Goal: Find contact information: Find contact information

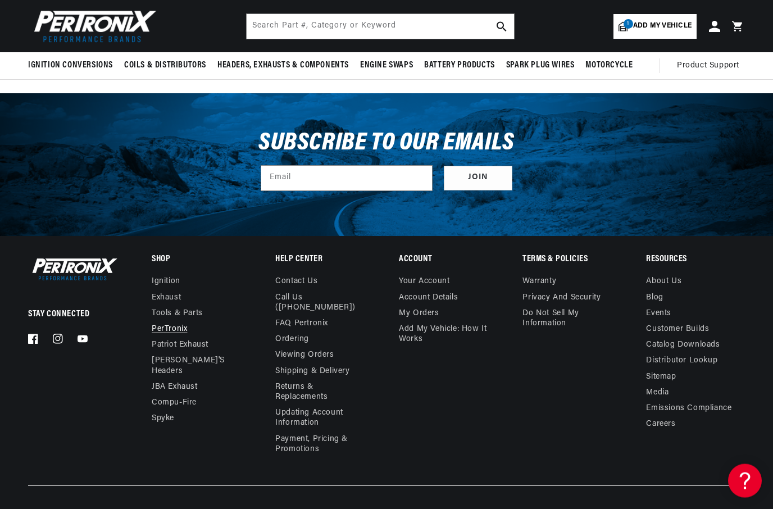
scroll to position [1909, 0]
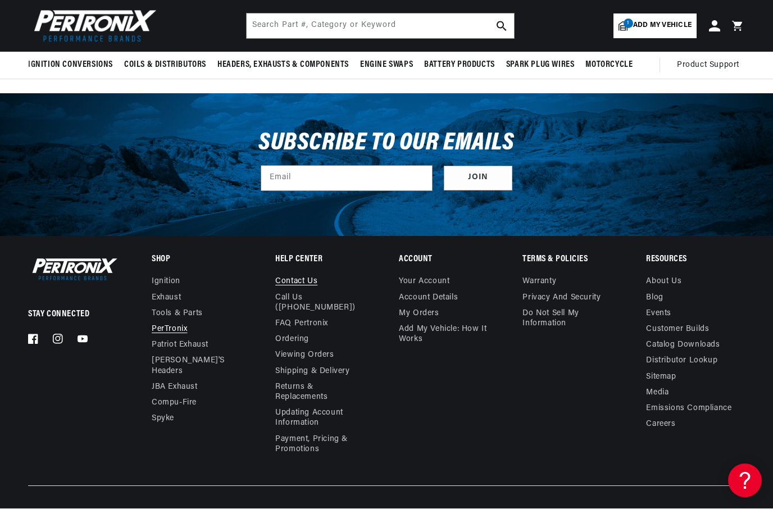
click at [291, 284] on link "Contact us" at bounding box center [296, 283] width 42 height 13
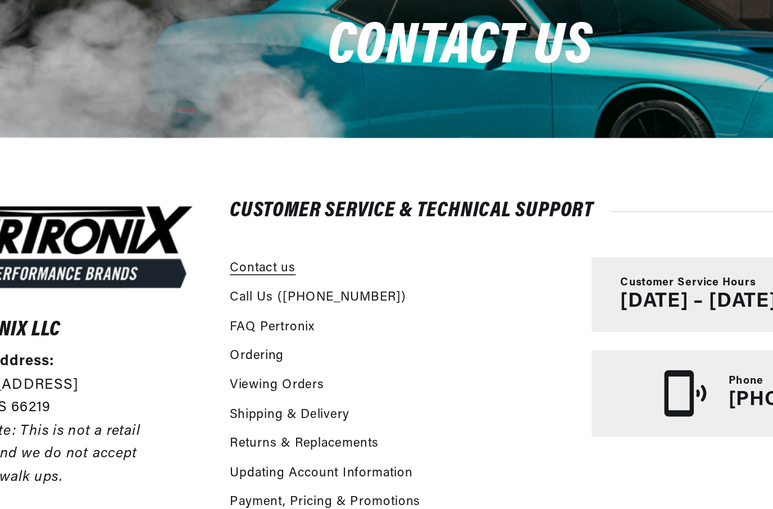
click at [243, 316] on link "Contact us" at bounding box center [263, 322] width 41 height 12
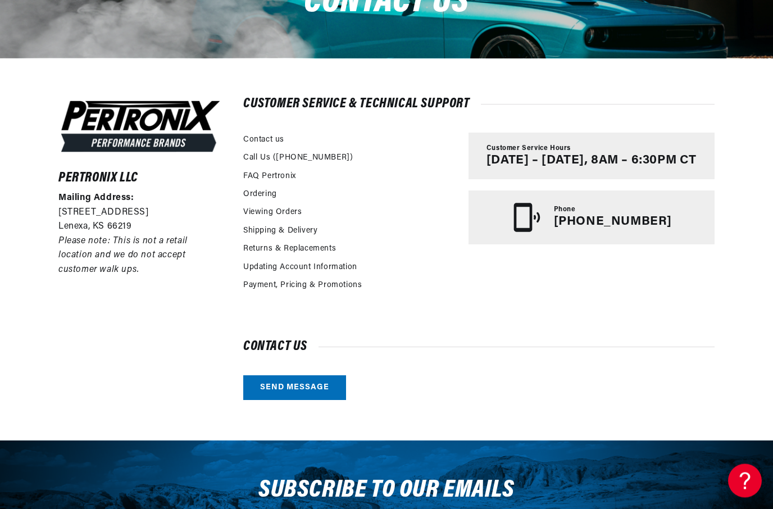
scroll to position [183, 0]
click at [285, 386] on link "Send message" at bounding box center [294, 387] width 103 height 25
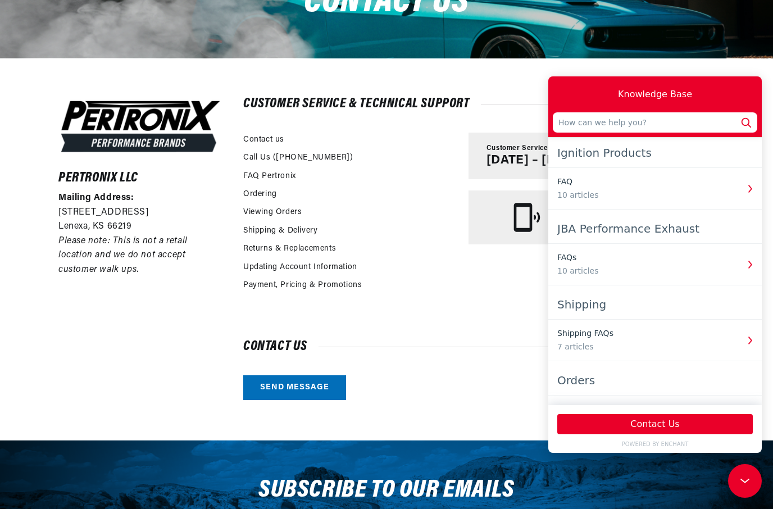
scroll to position [0, 341]
click at [70, 428] on div "Pertronix LLC Mailing Address: [STREET_ADDRESS] Please note: This is not a reta…" at bounding box center [386, 249] width 713 height 383
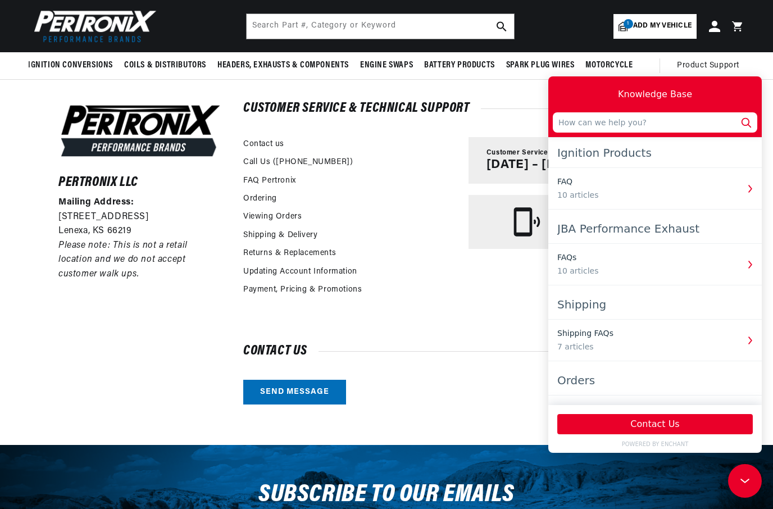
scroll to position [0, 0]
